Goal: Information Seeking & Learning: Stay updated

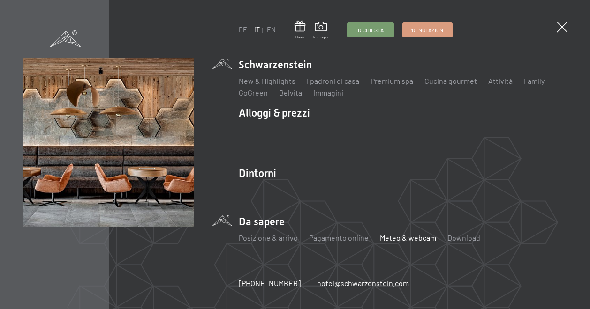
click at [409, 240] on link "Meteo & webcam" at bounding box center [408, 237] width 56 height 9
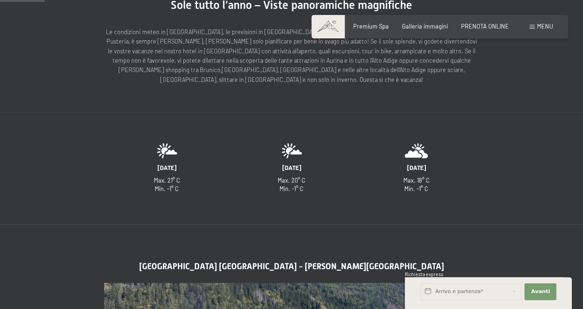
scroll to position [281, 0]
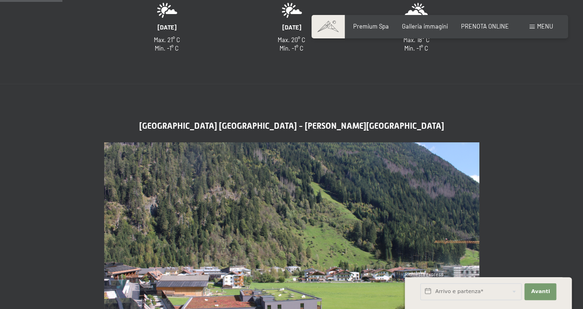
click at [319, 240] on img at bounding box center [291, 248] width 375 height 211
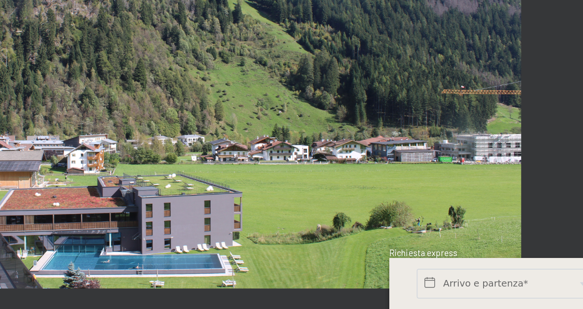
scroll to position [339, 0]
